Goal: Transaction & Acquisition: Purchase product/service

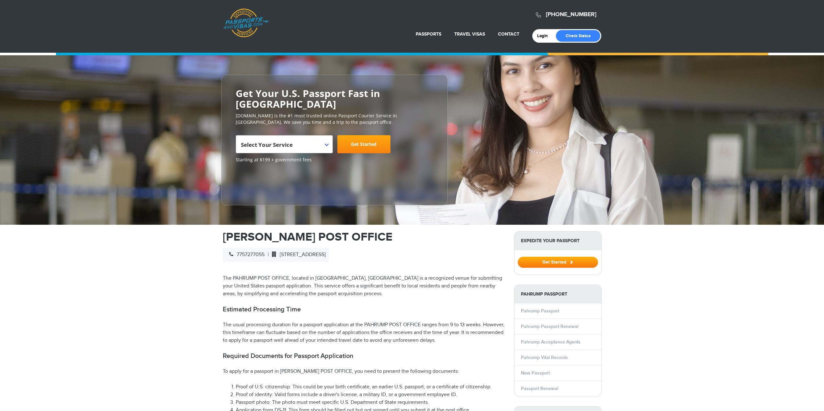
click at [301, 138] on span "Select Your Service" at bounding box center [283, 147] width 85 height 18
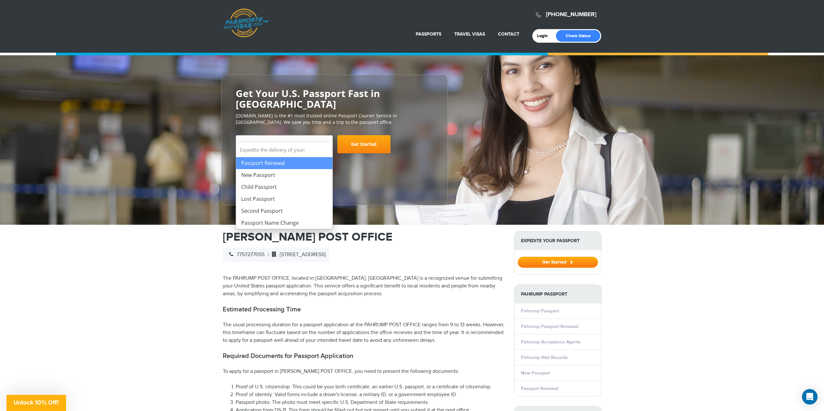
select select "**********"
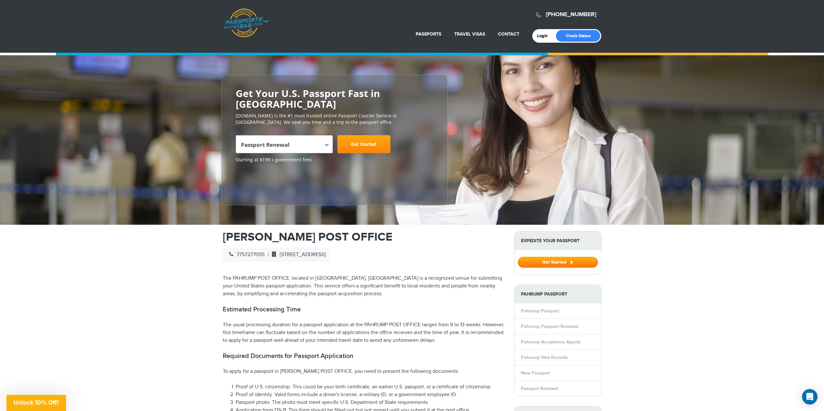
click at [356, 138] on link "Get Started" at bounding box center [363, 144] width 53 height 18
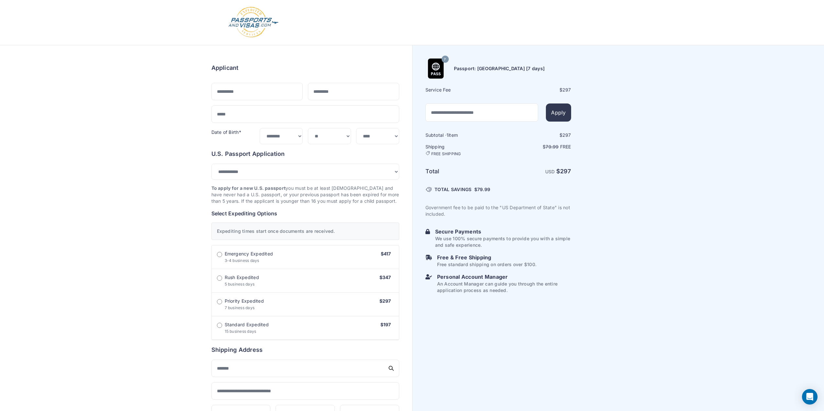
select select "***"
click at [245, 93] on input "text" at bounding box center [256, 91] width 91 height 17
click at [152, 103] on div "Order summary $ 297 7 297 1 297" at bounding box center [206, 332] width 412 height 575
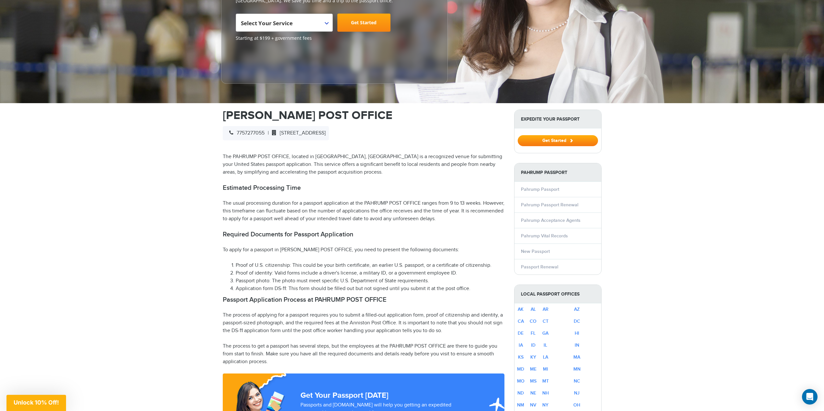
scroll to position [162, 0]
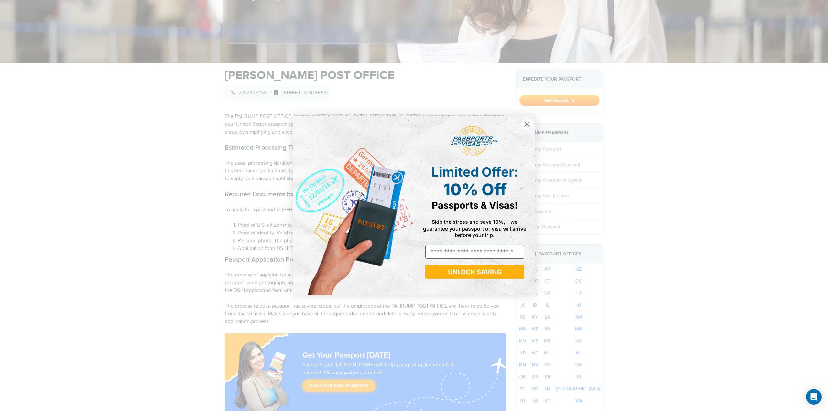
click at [526, 120] on circle "Close dialog" at bounding box center [527, 124] width 11 height 11
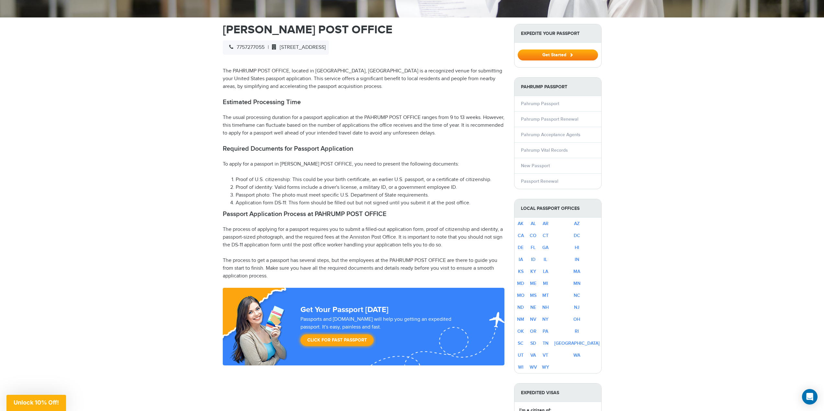
scroll to position [227, 0]
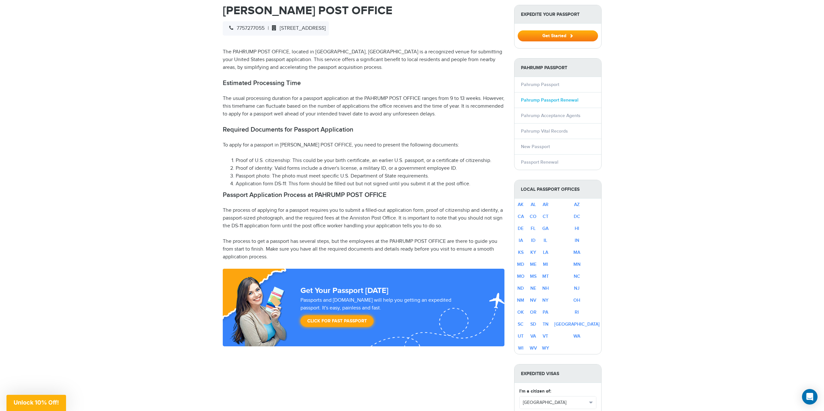
click at [549, 97] on link "Pahrump Passport Renewal" at bounding box center [549, 100] width 57 height 6
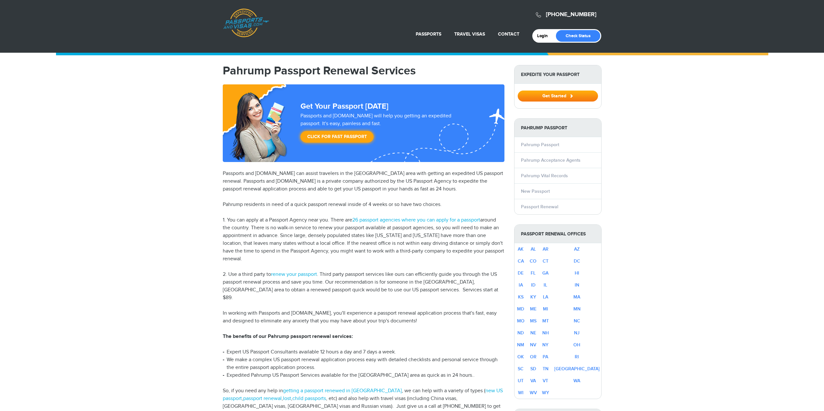
select select "**********"
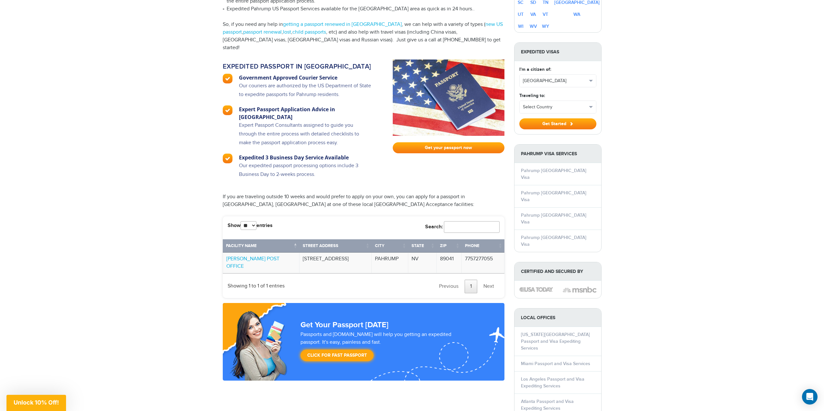
scroll to position [388, 0]
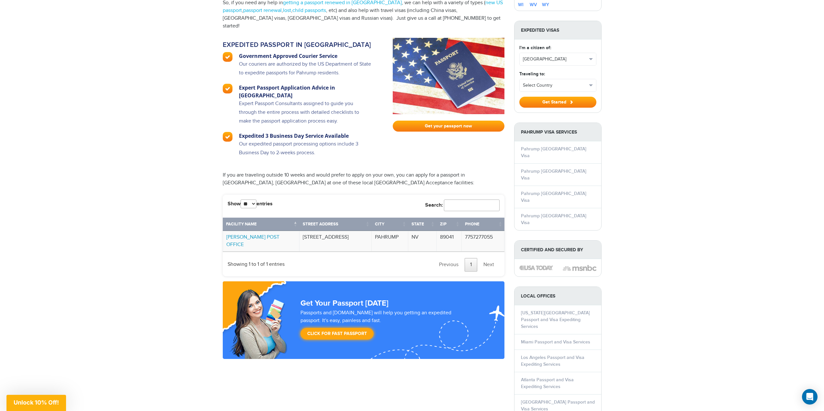
click at [268, 234] on link "[PERSON_NAME] POST OFFICE" at bounding box center [252, 241] width 53 height 14
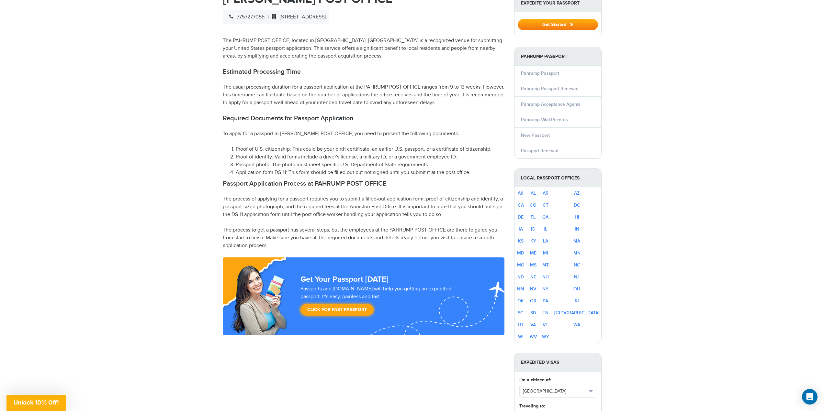
scroll to position [227, 0]
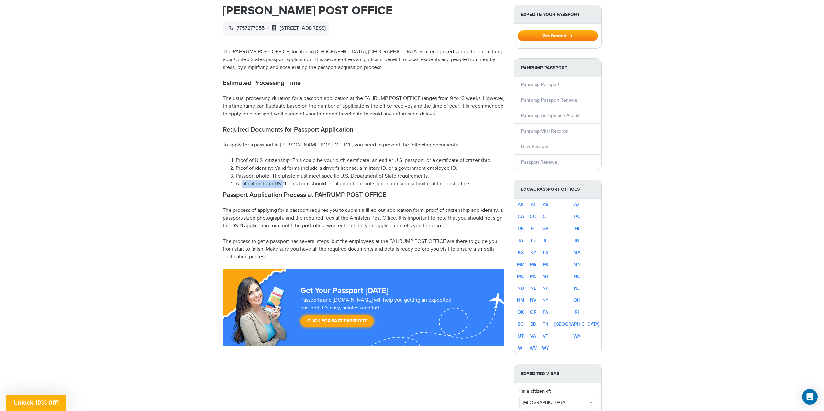
drag, startPoint x: 241, startPoint y: 174, endPoint x: 282, endPoint y: 173, distance: 40.8
click at [282, 180] on li "Application form DS-11: This form should be filled out but not signed until you…" at bounding box center [370, 184] width 269 height 8
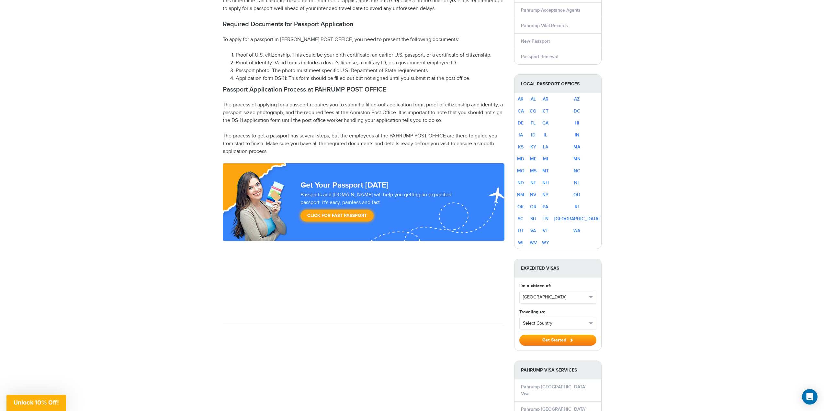
scroll to position [324, 0]
